Goal: Information Seeking & Learning: Learn about a topic

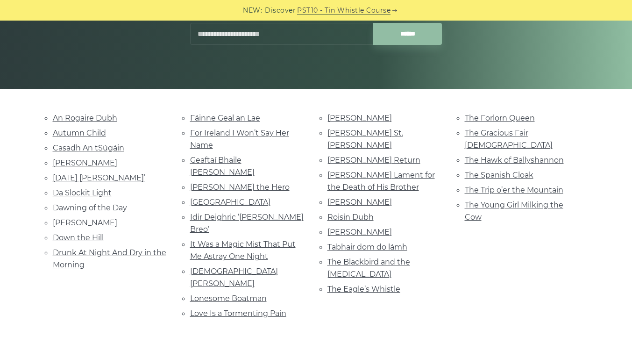
scroll to position [185, 0]
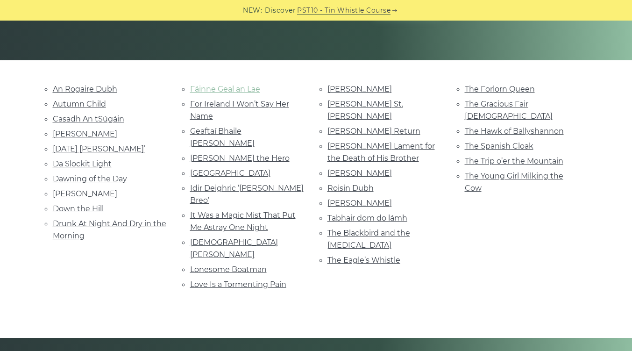
click at [213, 85] on link "Fáinne Geal an Lae" at bounding box center [225, 89] width 70 height 9
click at [475, 104] on link "The Gracious Fair Lady" at bounding box center [509, 110] width 88 height 21
click at [260, 280] on link "Love Is a Tormenting Pain" at bounding box center [238, 284] width 96 height 9
click at [365, 184] on link "Roisin Dubh" at bounding box center [350, 188] width 46 height 9
click at [394, 213] on link "Tabhair dom do lámh" at bounding box center [367, 217] width 80 height 9
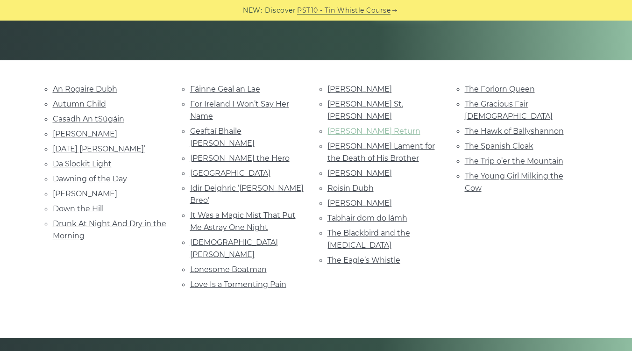
click at [374, 127] on link "[PERSON_NAME] Return" at bounding box center [373, 131] width 93 height 9
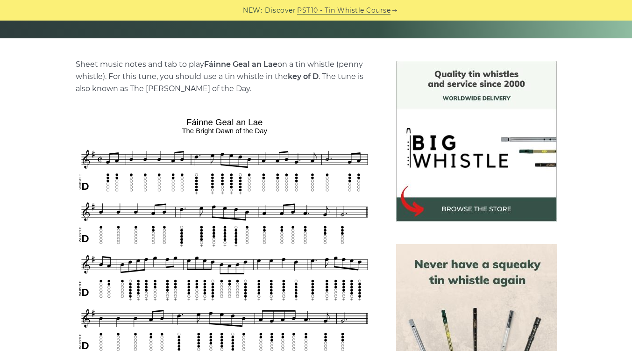
scroll to position [208, 0]
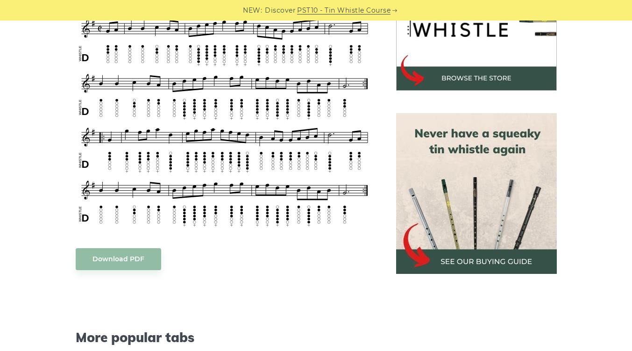
scroll to position [337, 0]
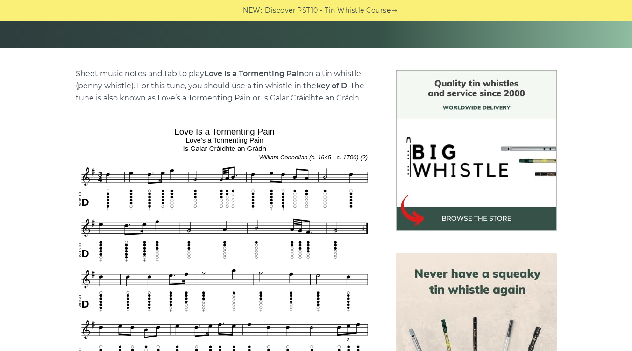
scroll to position [197, 0]
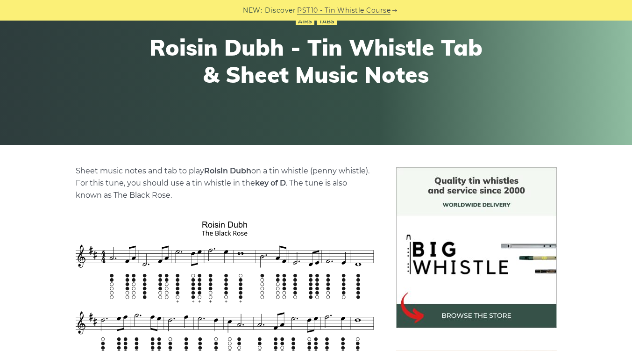
scroll to position [101, 0]
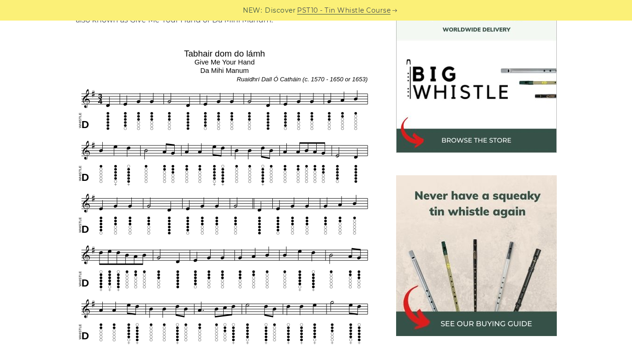
scroll to position [202, 0]
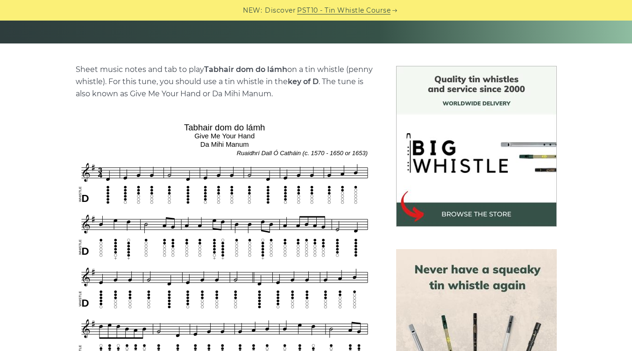
click at [361, 11] on link "PST10 - Tin Whistle Course" at bounding box center [343, 10] width 93 height 11
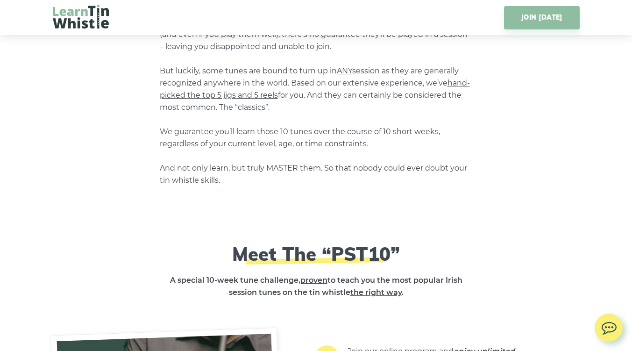
scroll to position [888, 0]
click at [232, 96] on span "hand-picked the top 5 jigs and 5 reels" at bounding box center [315, 88] width 310 height 21
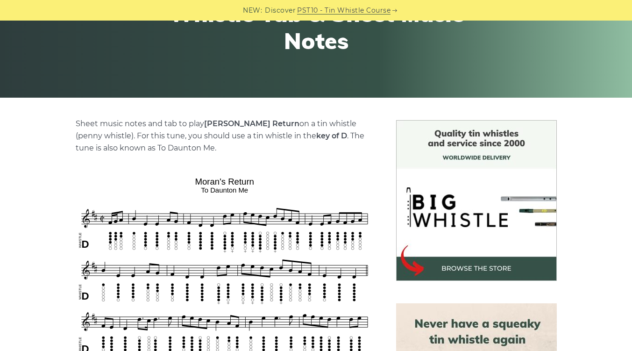
scroll to position [149, 0]
